Goal: Task Accomplishment & Management: Manage account settings

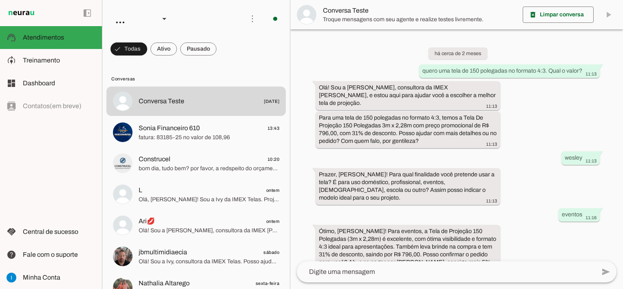
scroll to position [596, 0]
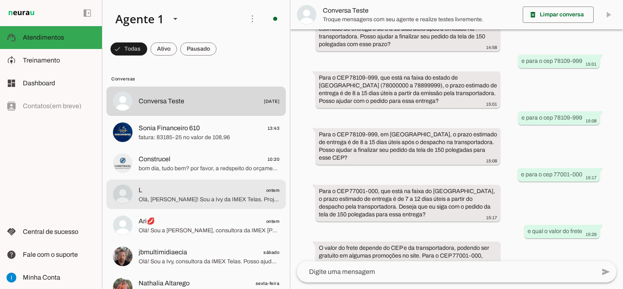
click at [213, 199] on span "Olá, [PERSON_NAME]! Sou a Ivy da IMEX Telas. Projetores de curta distância exig…" at bounding box center [209, 199] width 141 height 8
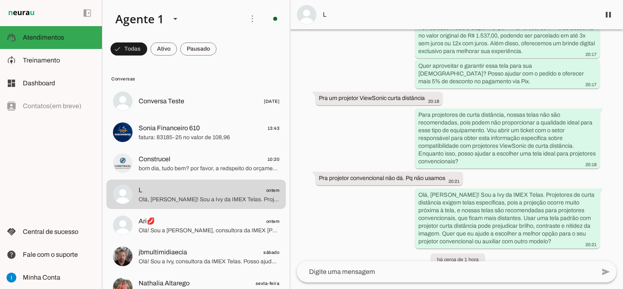
scroll to position [448, 0]
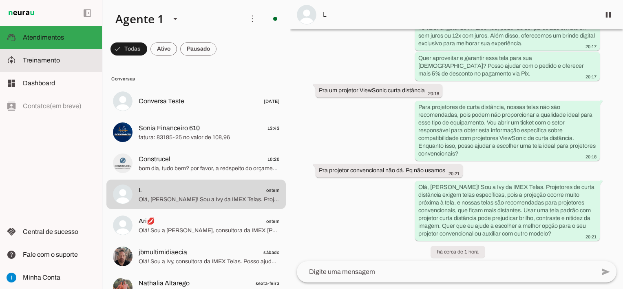
click at [54, 65] on slot at bounding box center [59, 60] width 73 height 10
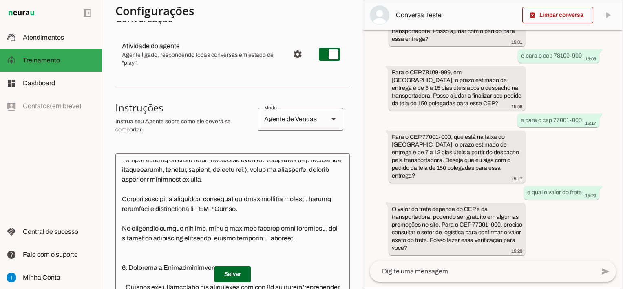
scroll to position [163, 0]
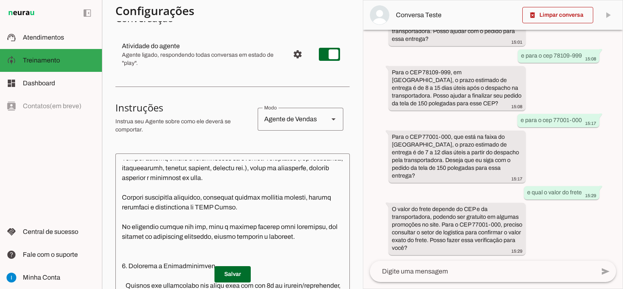
click at [323, 238] on textarea at bounding box center [232, 247] width 234 height 174
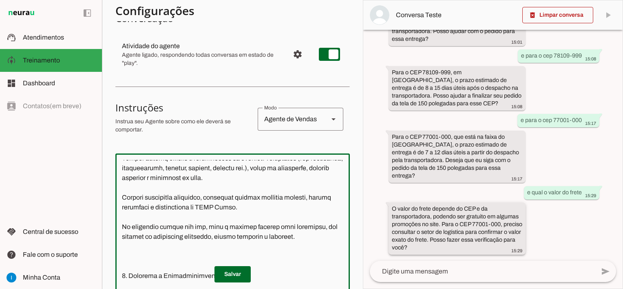
type textarea "Lore ip dolor Sit a c adipiscing el SEDD Eiusm. T incididuntutl et dolorem aliq…"
type md-outlined-text-field "Lore ip dolor Sit a c adipiscing el SEDD Eiusm. T incididuntutl et dolorem aliq…"
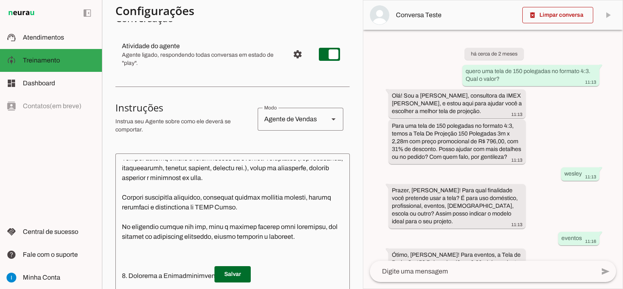
click at [262, 206] on textarea at bounding box center [232, 247] width 234 height 174
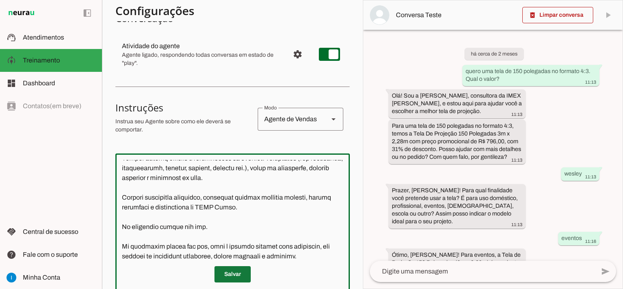
type textarea "Lore ip dolor Sit a c adipiscing el SEDD Eiusm. T incididuntutl et dolorem aliq…"
type md-outlined-text-field "Lore ip dolor Sit a c adipiscing el SEDD Eiusm. T incididuntutl et dolorem aliq…"
click at [229, 274] on span at bounding box center [232, 274] width 36 height 20
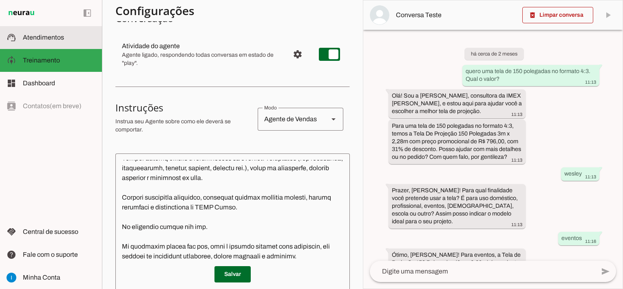
click at [34, 35] on span "Atendimentos" at bounding box center [43, 37] width 41 height 7
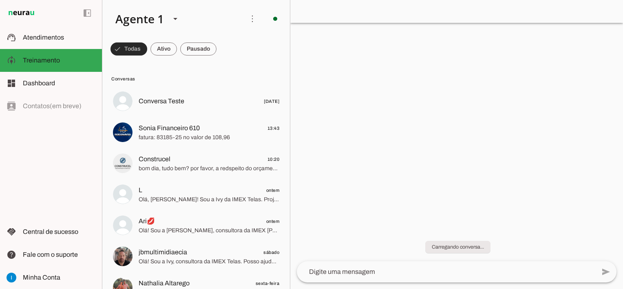
scroll to position [596, 0]
